Goal: Task Accomplishment & Management: Complete application form

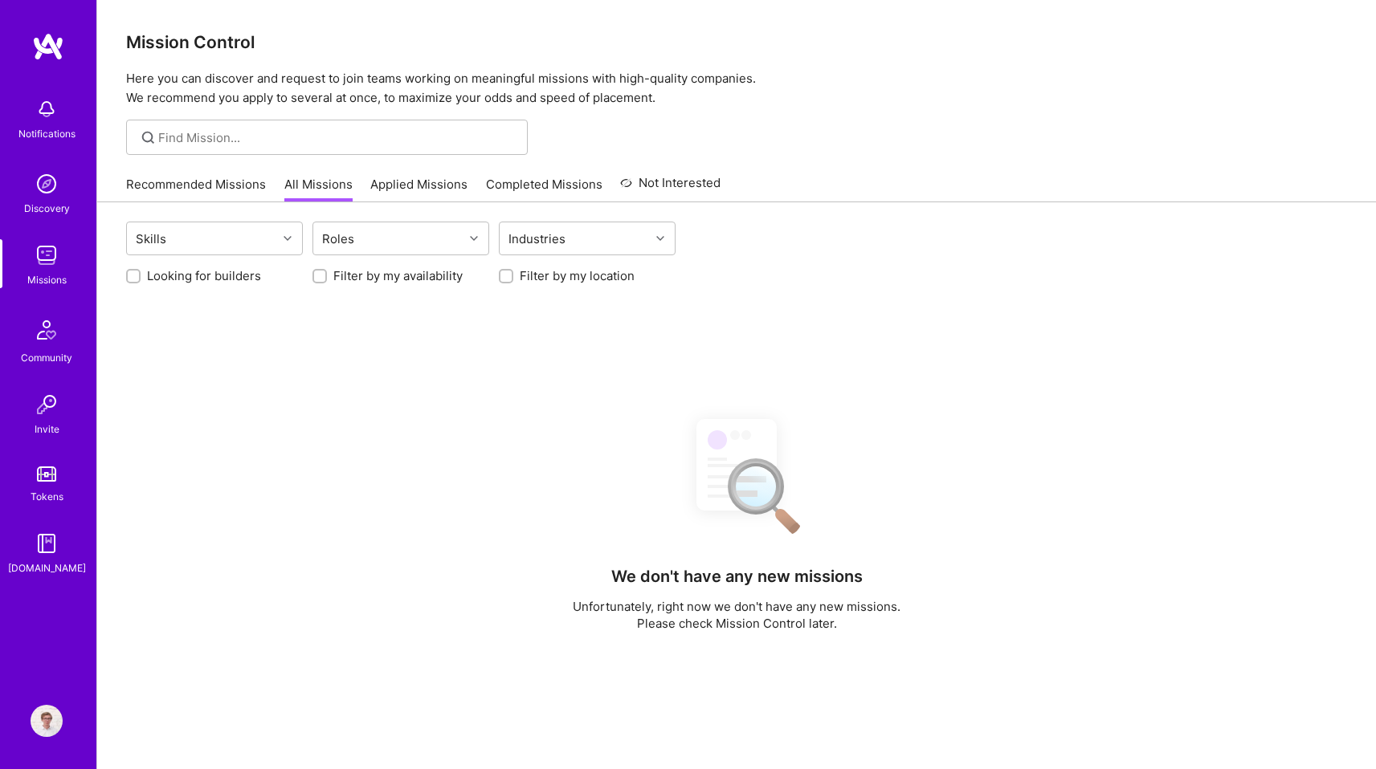
click at [415, 198] on link "Applied Missions" at bounding box center [418, 189] width 97 height 27
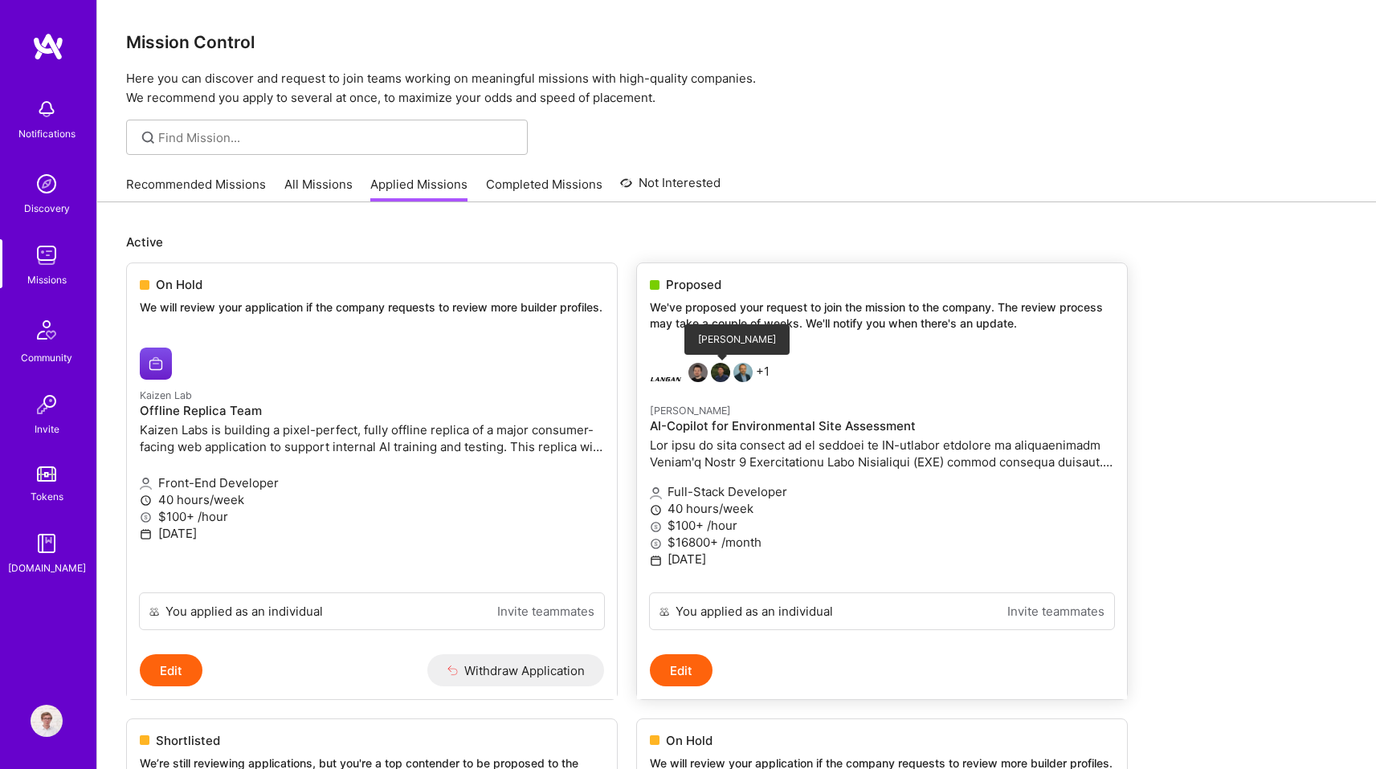
click at [728, 373] on img at bounding box center [720, 372] width 19 height 19
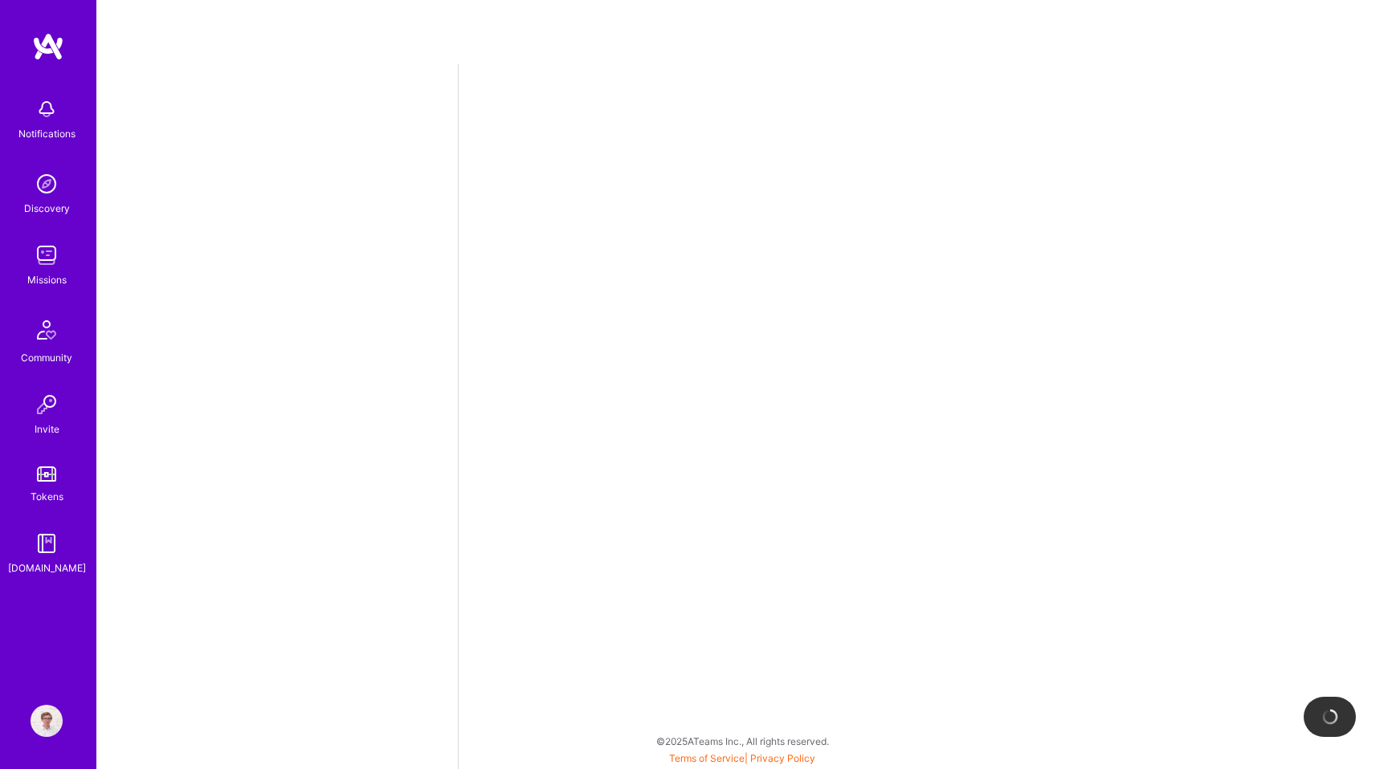
select select "PL"
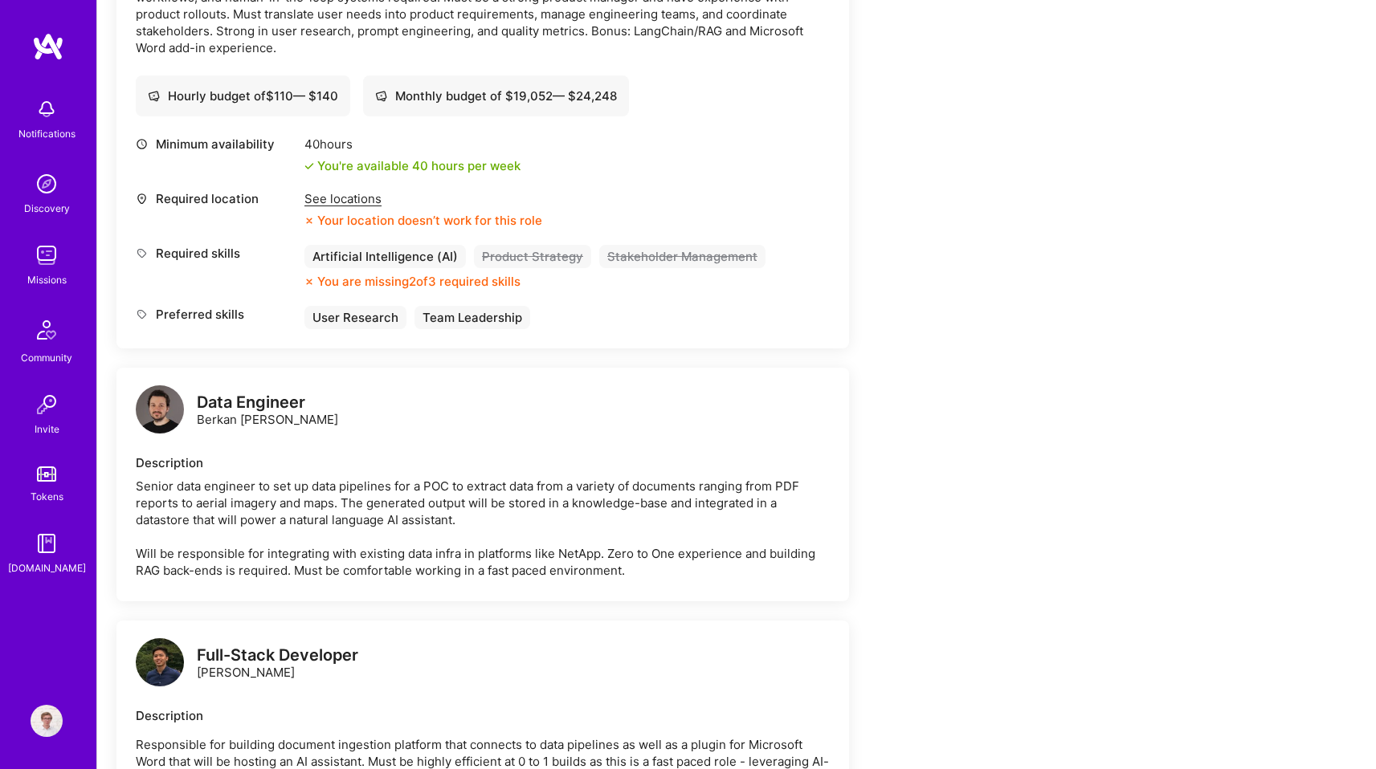
scroll to position [1961, 0]
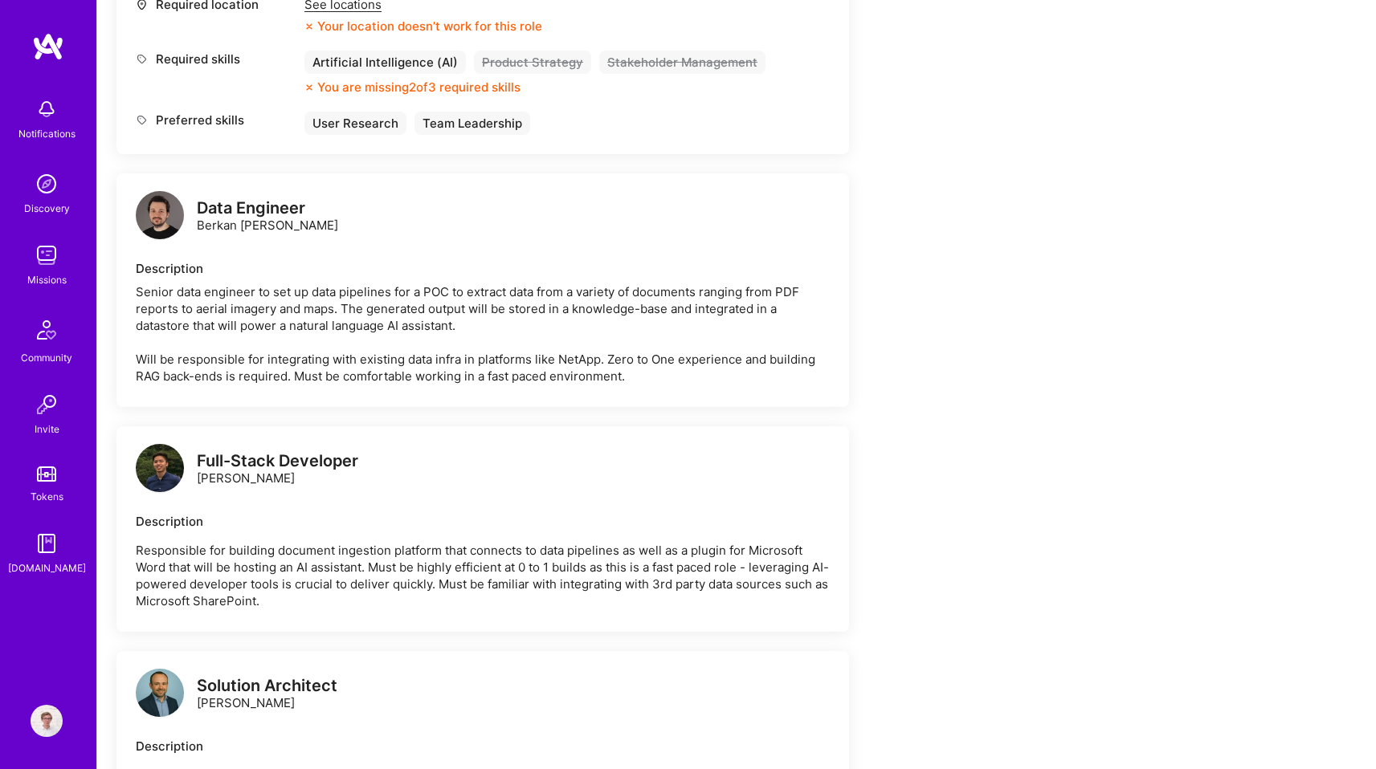
click at [239, 480] on div "Full-Stack Developer [PERSON_NAME]" at bounding box center [277, 470] width 161 height 34
copy div "[PERSON_NAME]"
click at [168, 470] on img at bounding box center [160, 468] width 48 height 48
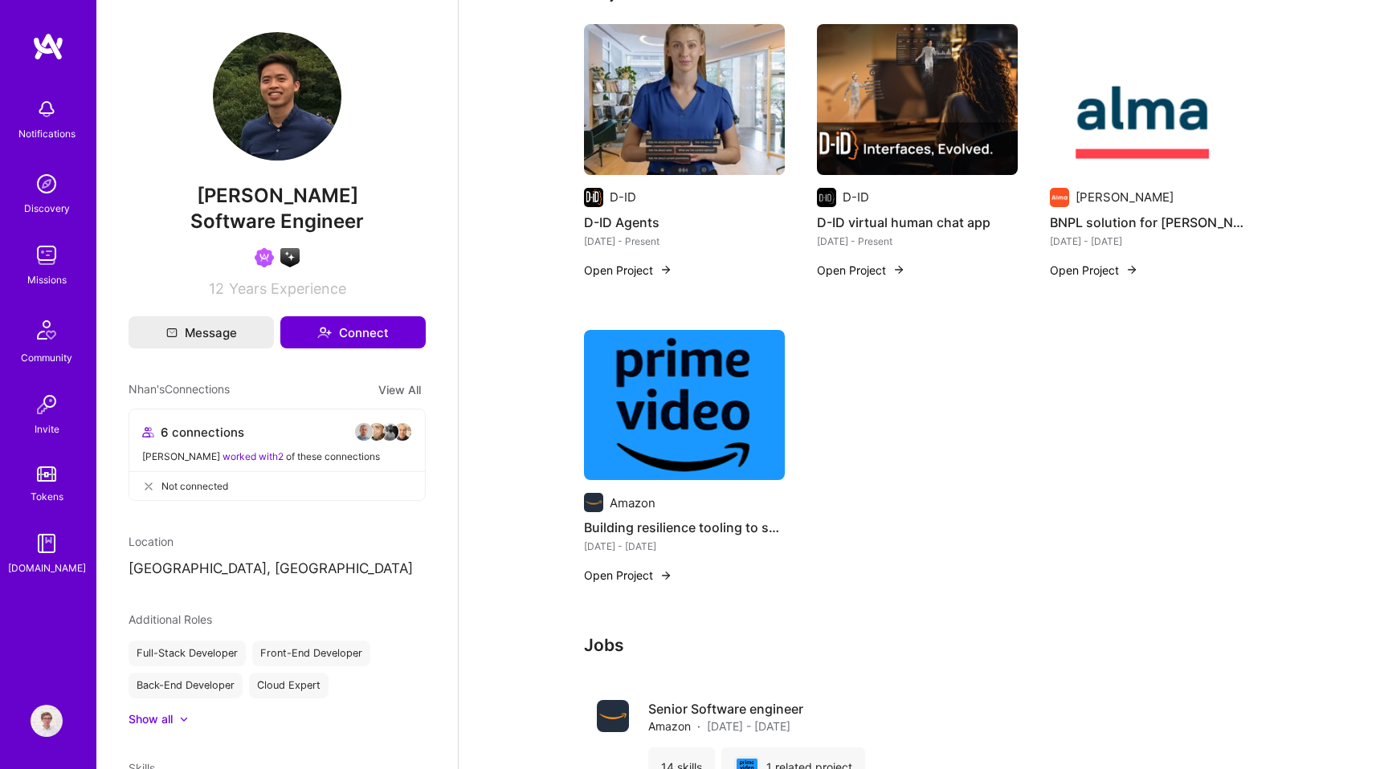
scroll to position [257, 0]
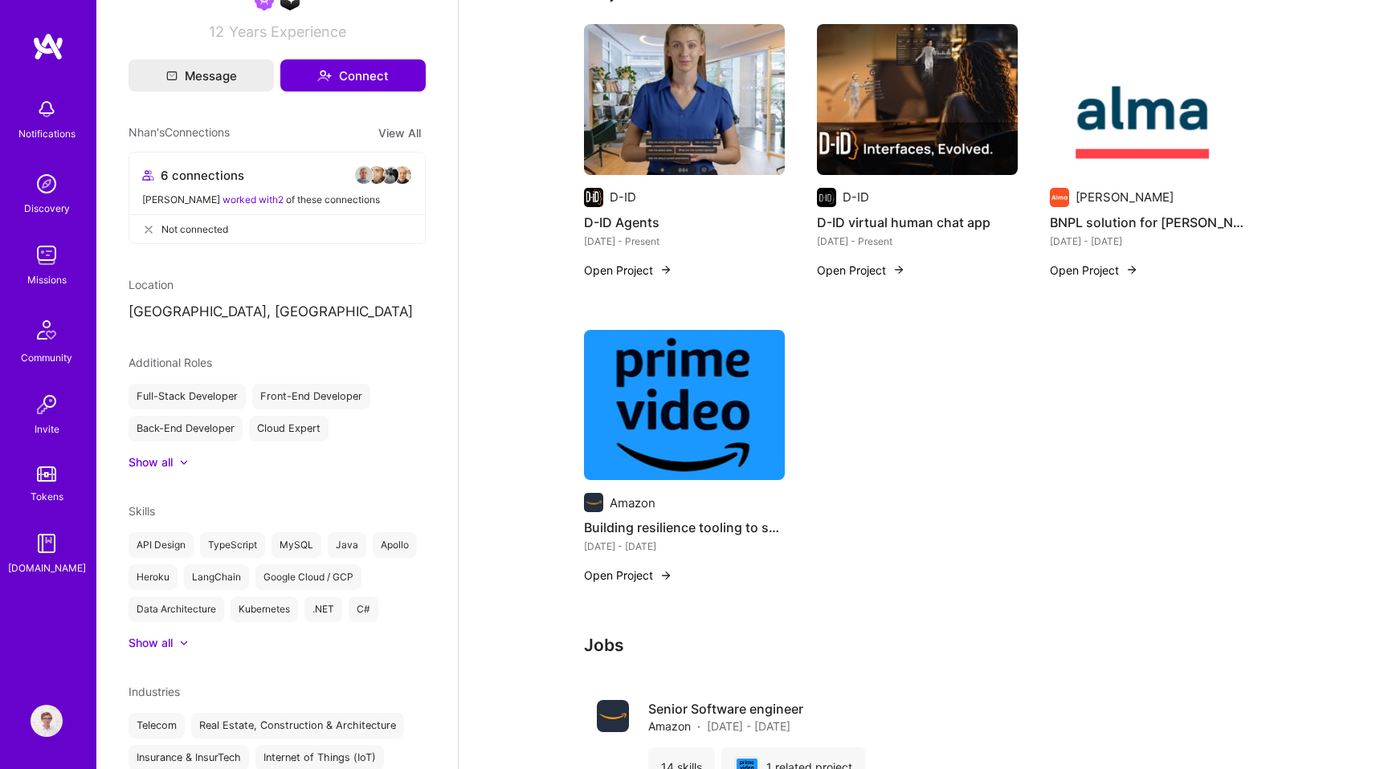
click at [175, 467] on div at bounding box center [176, 463] width 6 height 16
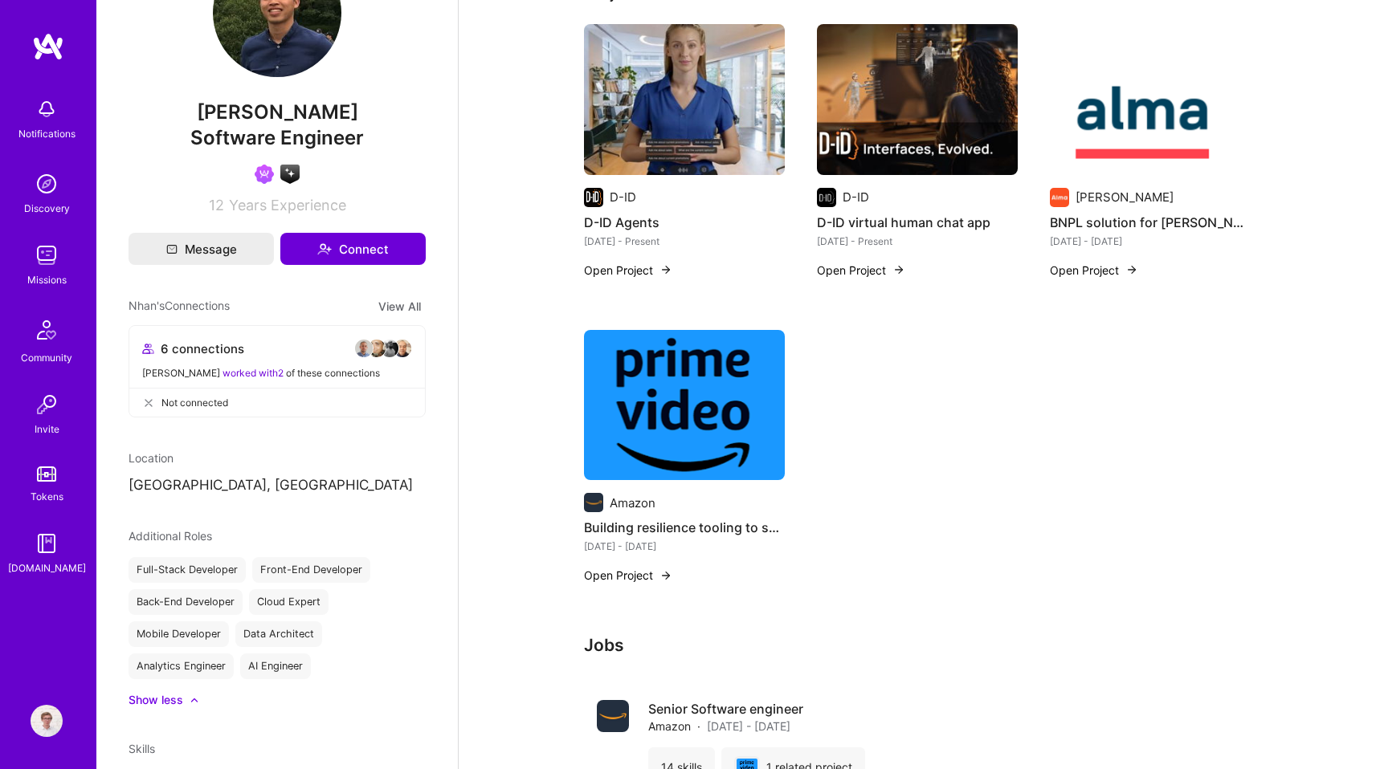
scroll to position [0, 0]
